Goal: Information Seeking & Learning: Learn about a topic

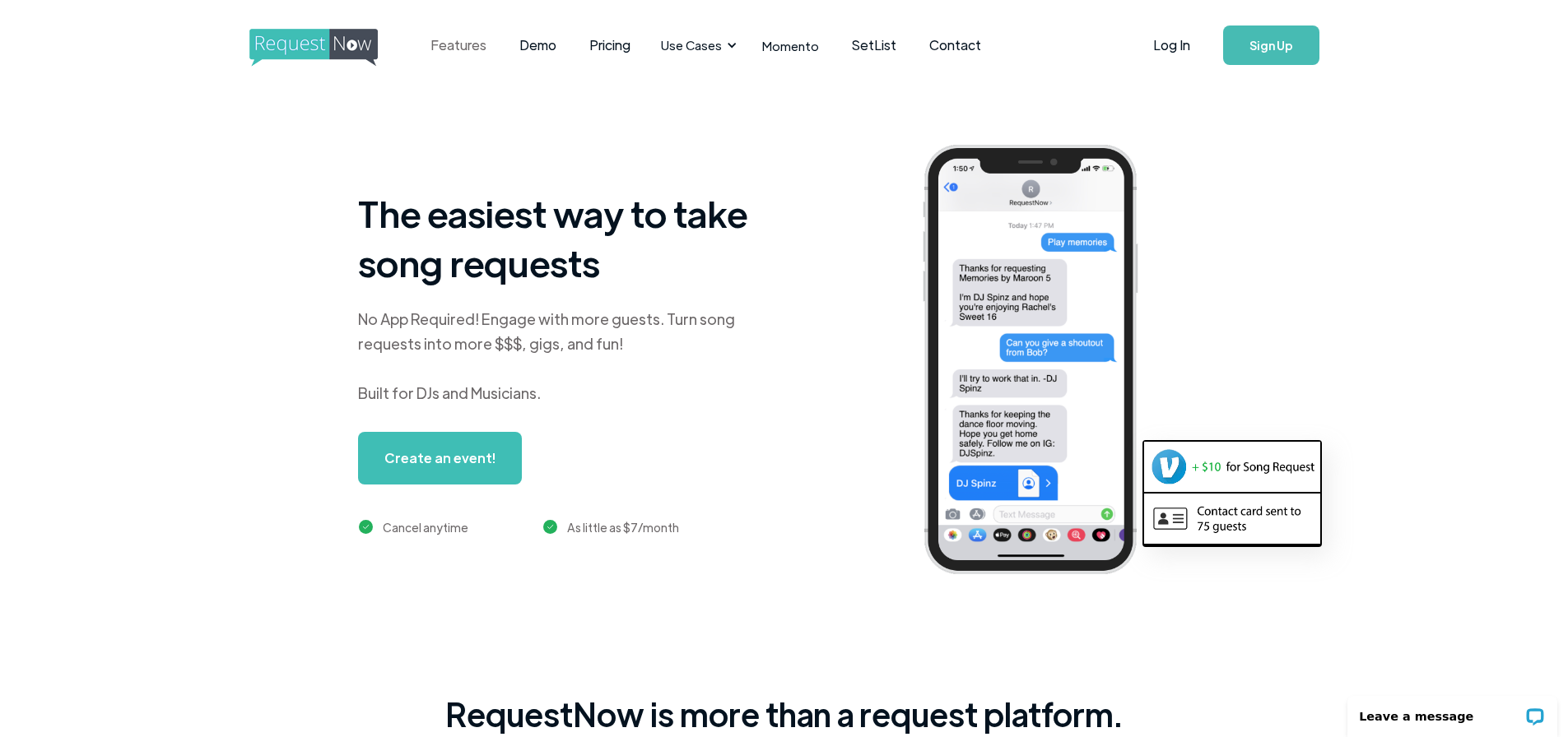
click at [442, 45] on link "Features" at bounding box center [458, 45] width 89 height 51
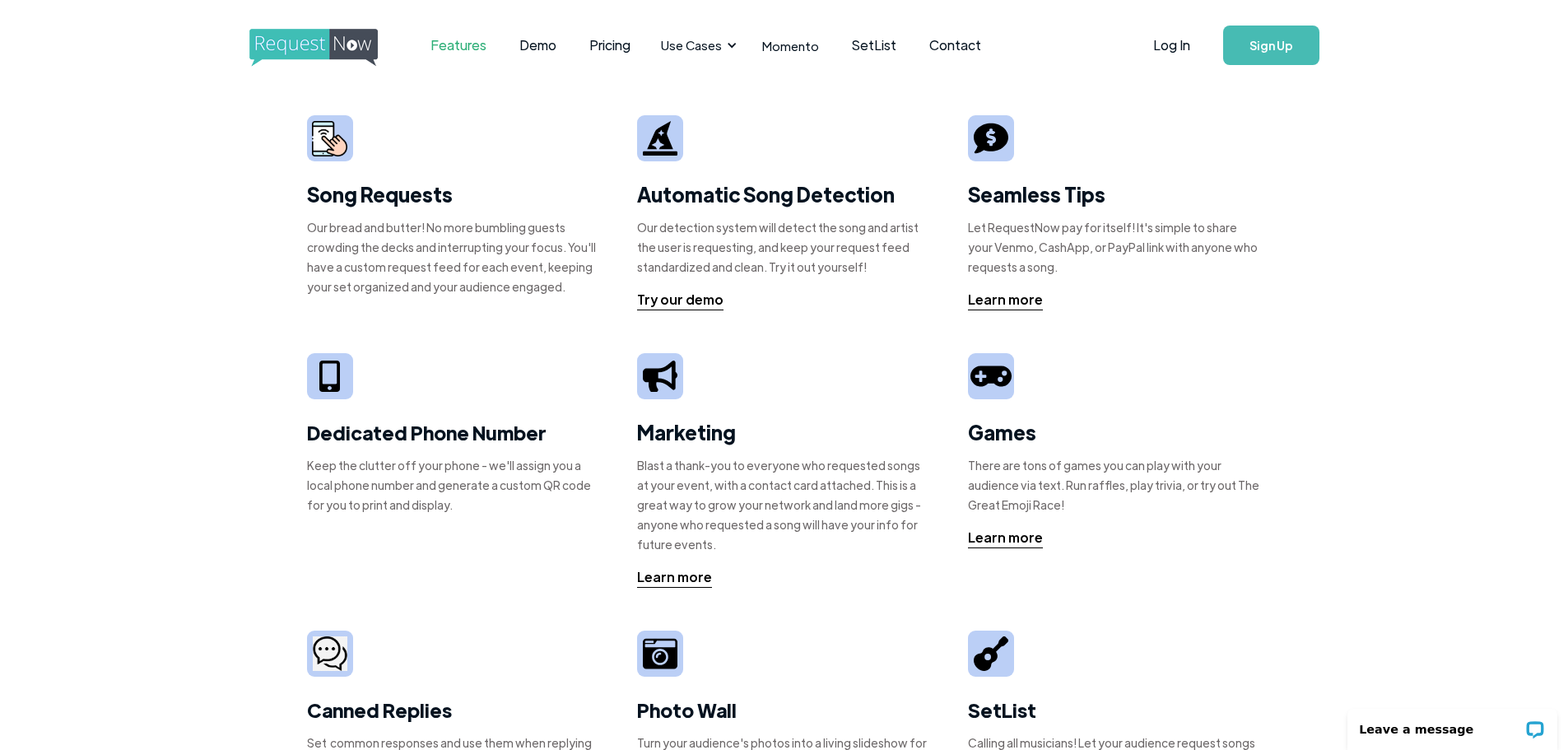
click at [316, 134] on img at bounding box center [330, 139] width 36 height 36
drag, startPoint x: 371, startPoint y: 201, endPoint x: 390, endPoint y: 197, distance: 19.4
click at [371, 200] on strong "Song Requests" at bounding box center [379, 193] width 146 height 26
click at [708, 298] on div "Try our demo" at bounding box center [680, 299] width 86 height 20
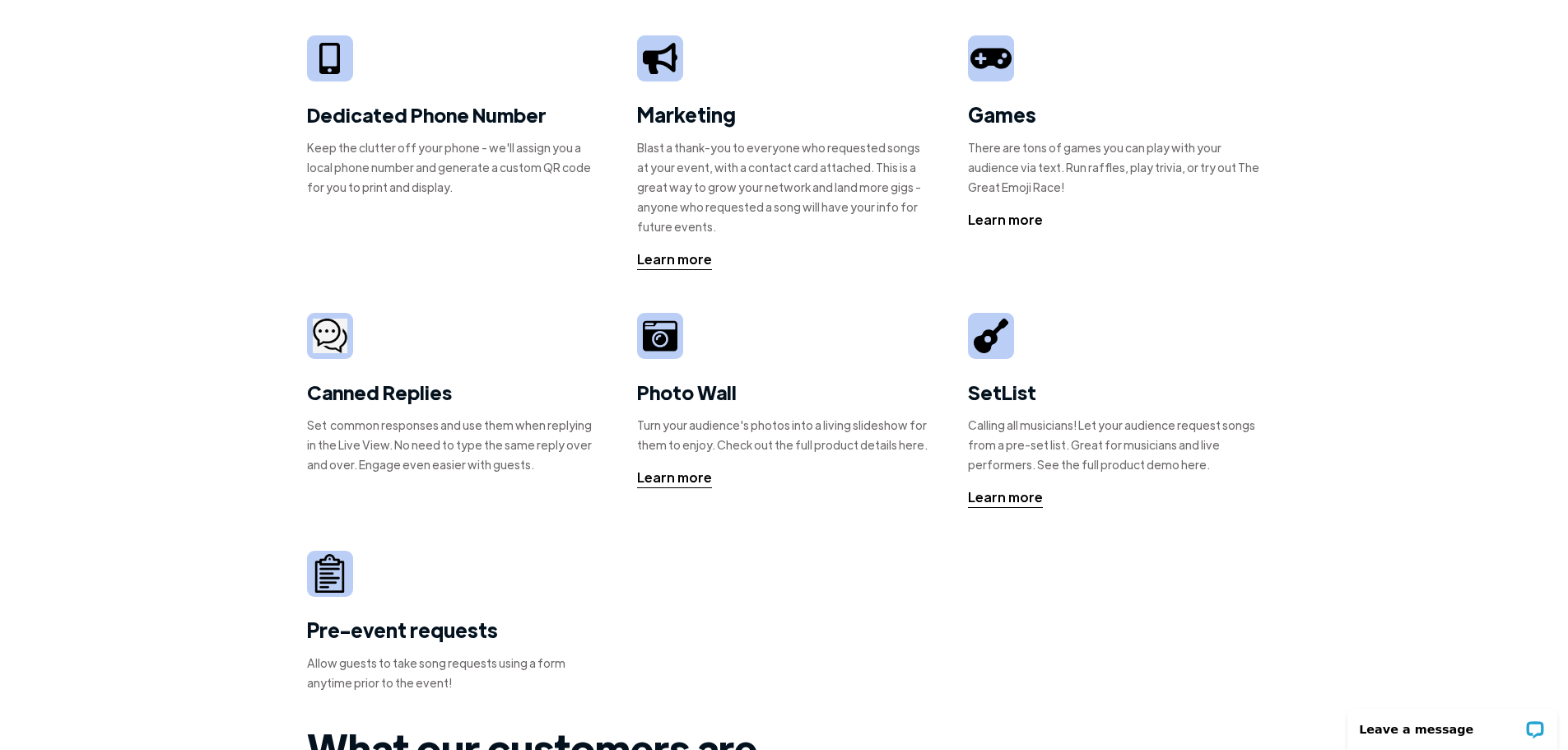
scroll to position [659, 0]
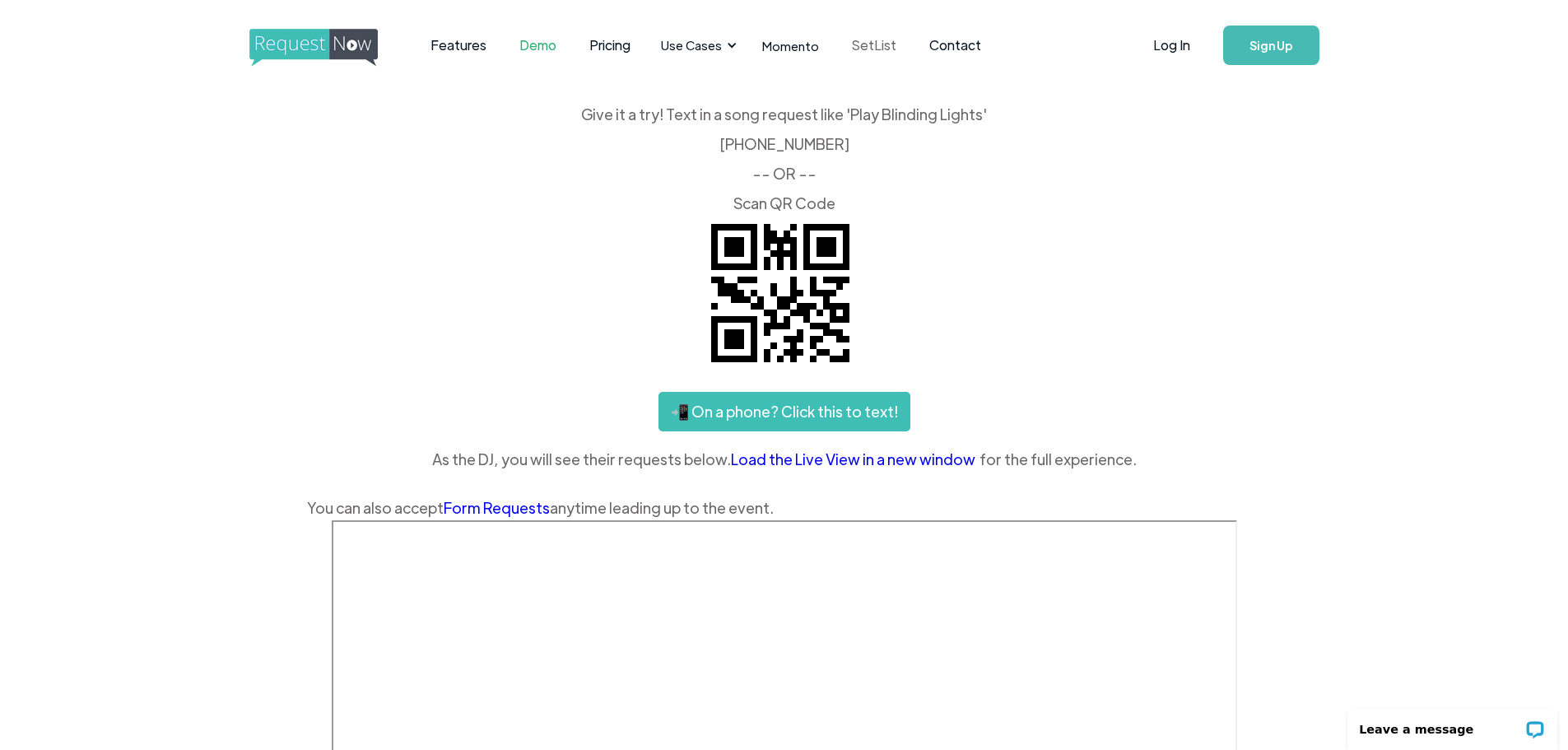
click at [873, 48] on link "SetList" at bounding box center [873, 45] width 78 height 51
click at [781, 55] on link "Momento" at bounding box center [790, 45] width 89 height 49
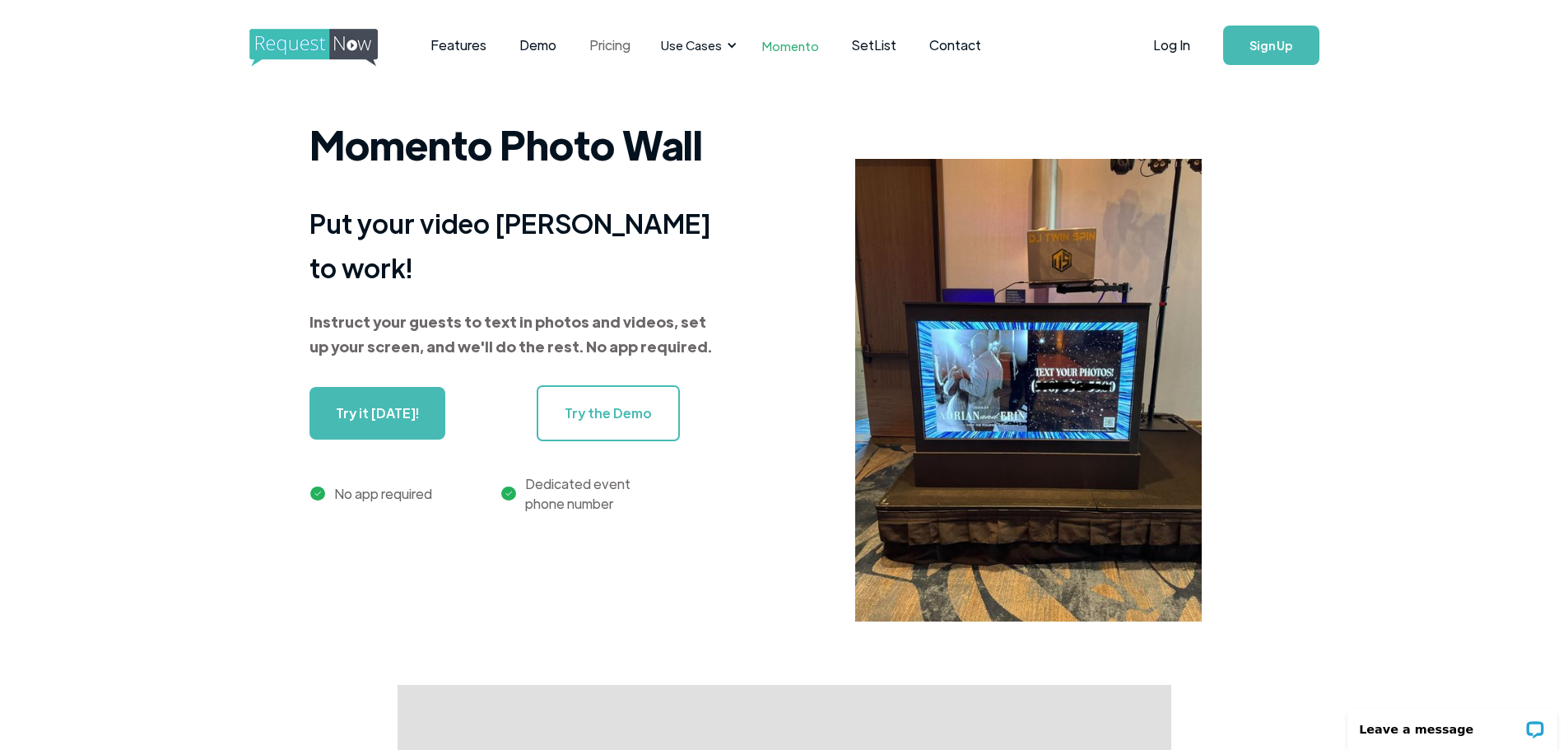
click at [603, 51] on link "Pricing" at bounding box center [609, 45] width 74 height 51
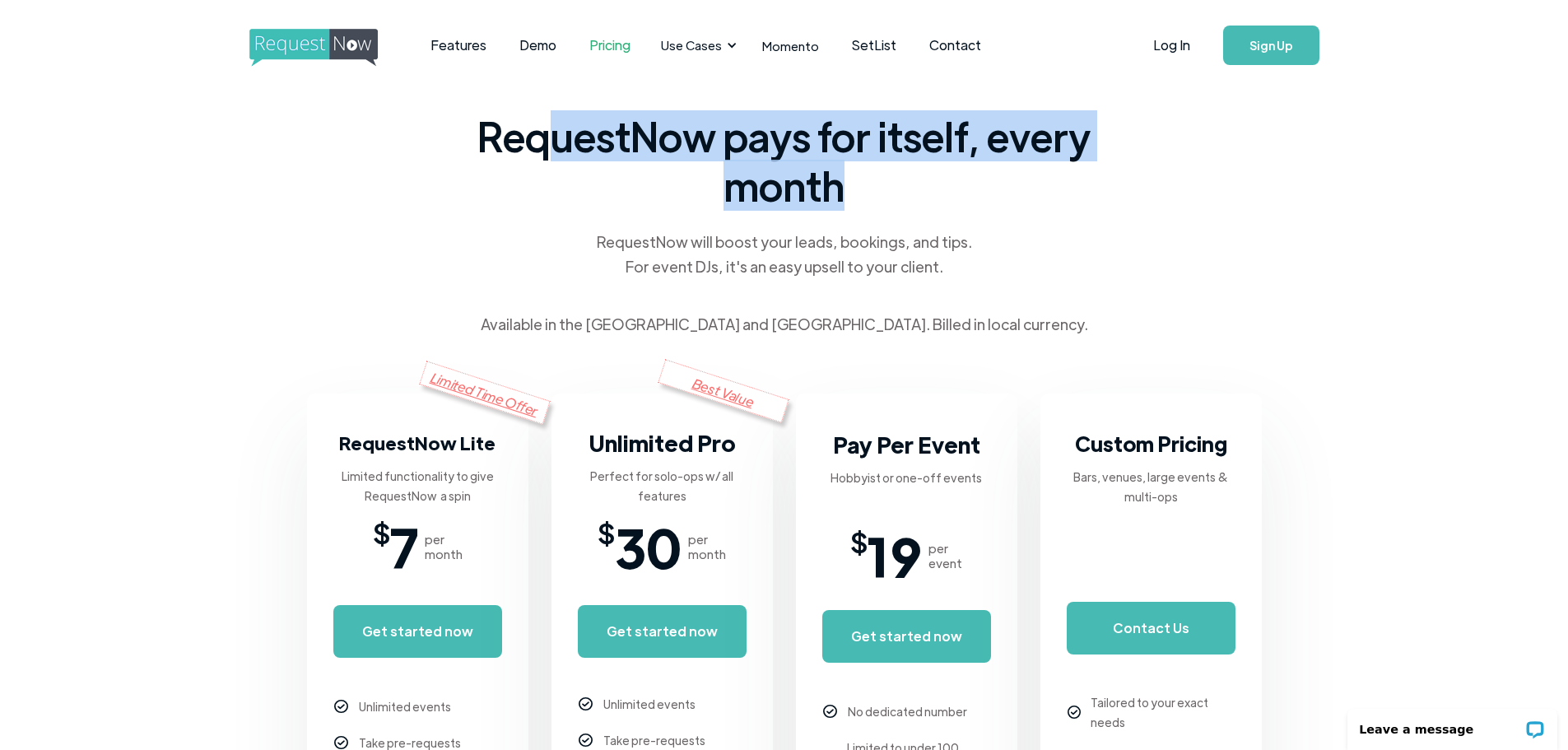
drag, startPoint x: 538, startPoint y: 151, endPoint x: 955, endPoint y: 177, distance: 417.8
click at [955, 177] on span "RequestNow pays for itself, every month" at bounding box center [784, 160] width 625 height 99
click at [453, 49] on link "Features" at bounding box center [458, 45] width 89 height 51
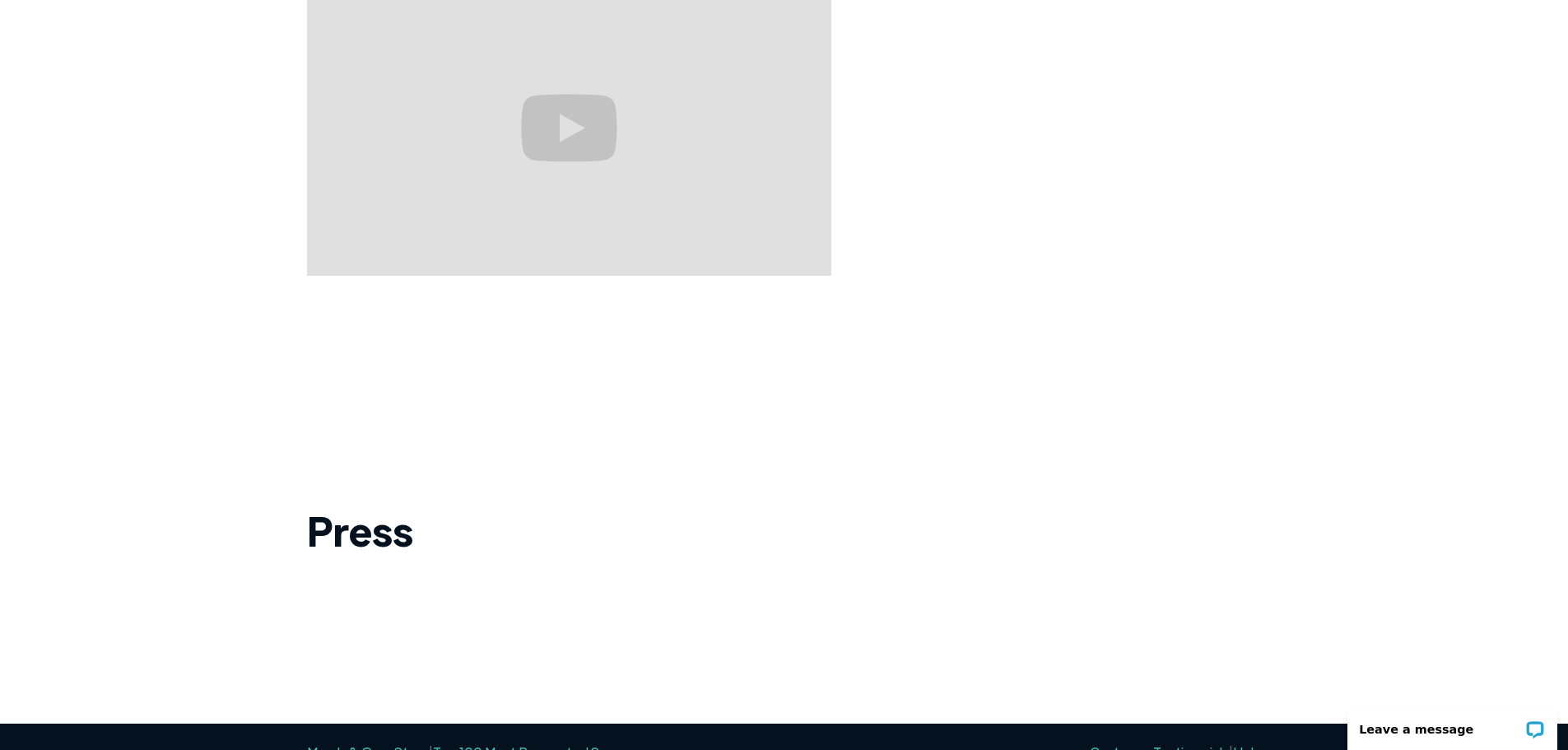
scroll to position [1773, 0]
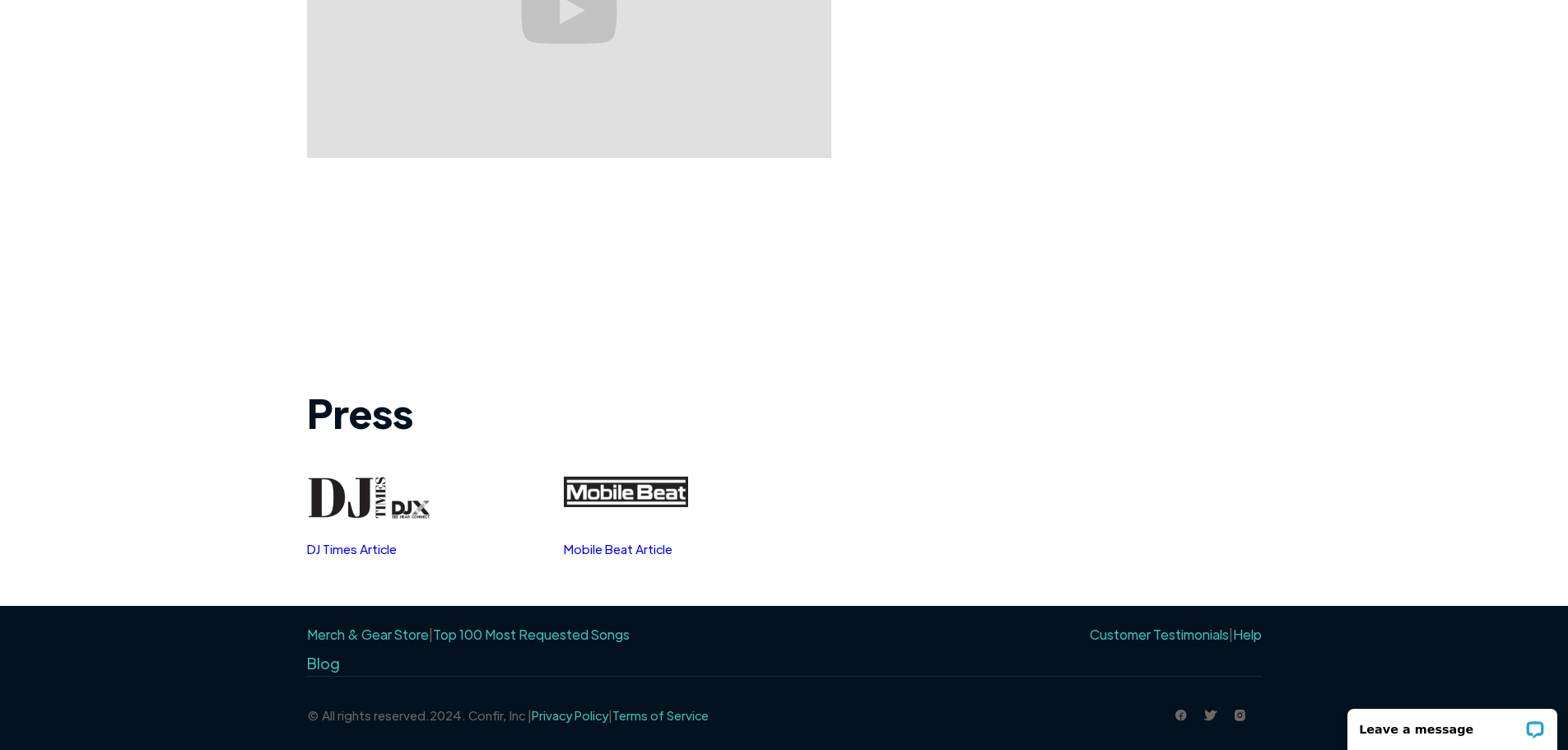
click at [508, 629] on link "Top 100 Most Requested Songs" at bounding box center [531, 634] width 197 height 17
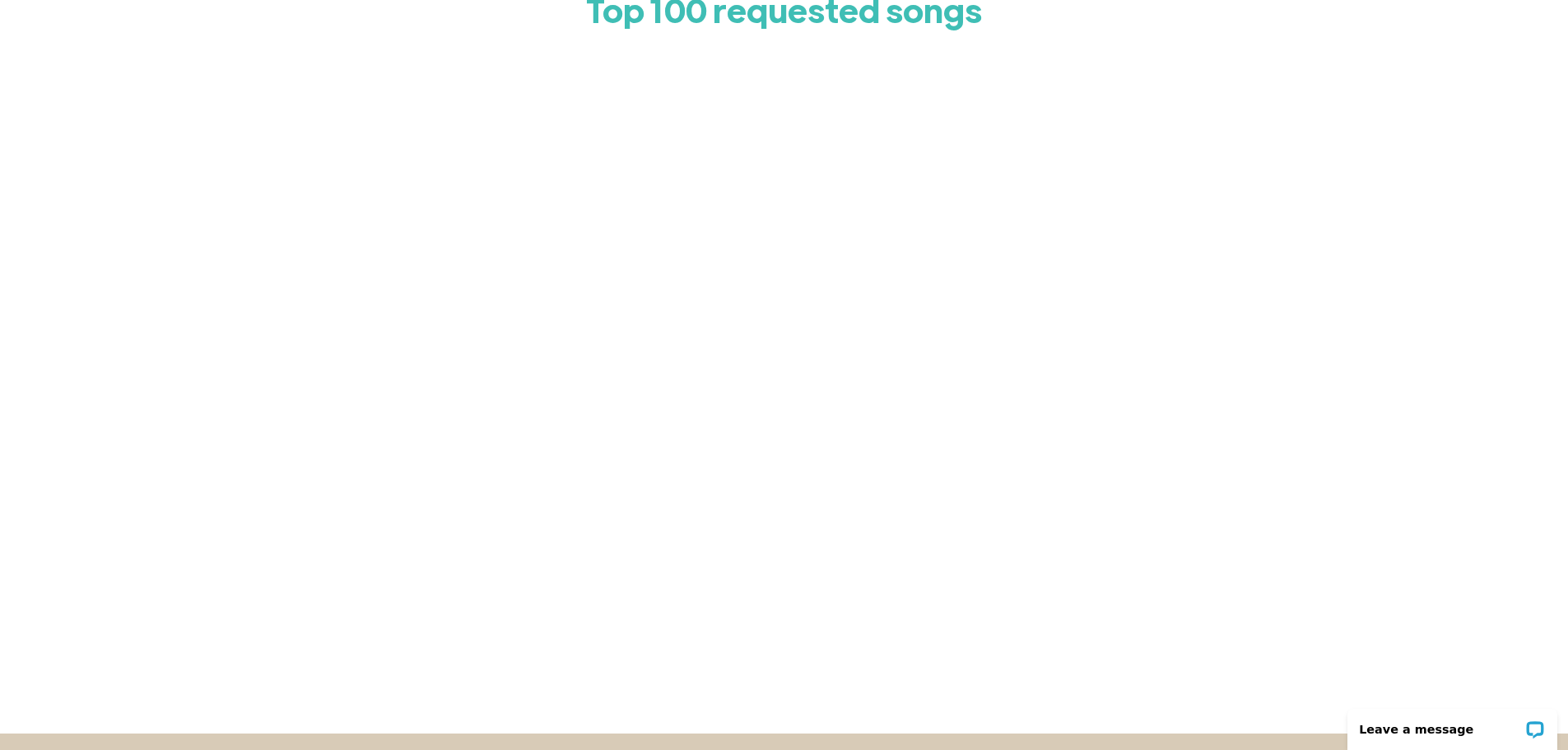
scroll to position [164, 0]
